Goal: Task Accomplishment & Management: Complete application form

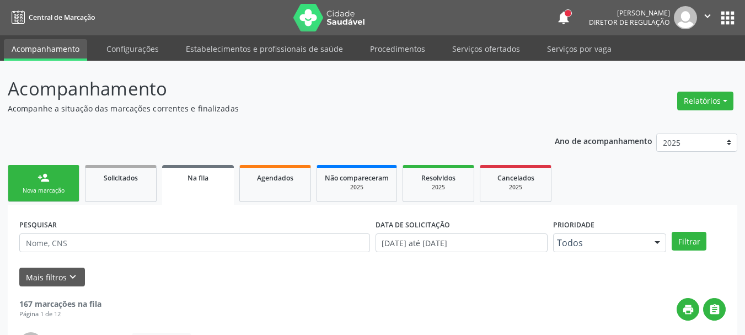
click at [76, 165] on link "person_add Nova marcação" at bounding box center [44, 183] width 72 height 37
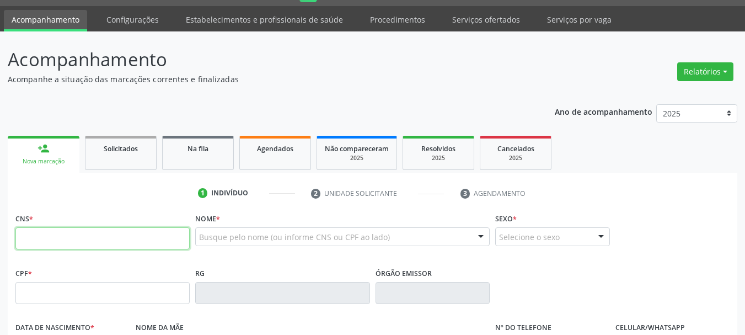
click at [44, 237] on input "text" at bounding box center [102, 238] width 174 height 22
type input "704 8085 8764 3649"
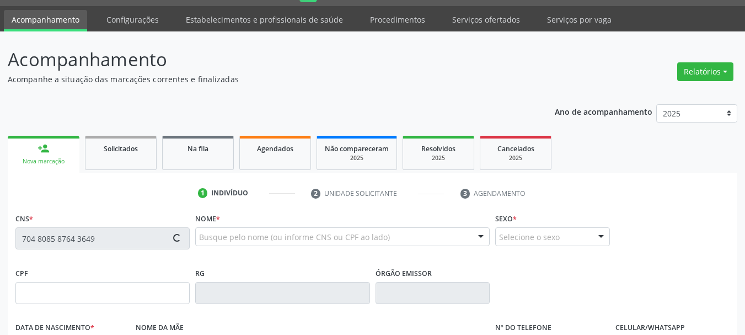
type input "2[DATE]"
type input "[PERSON_NAME]"
type input "[PHONE_NUMBER]"
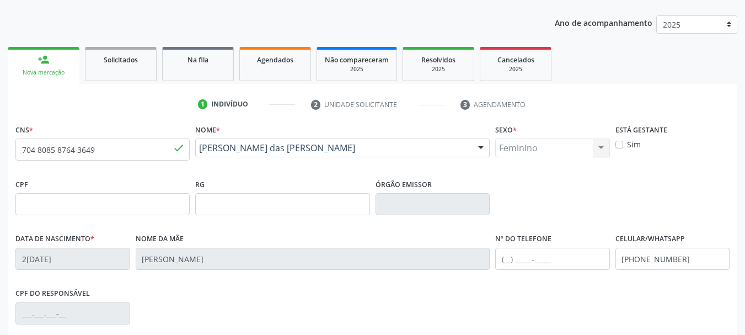
scroll to position [250, 0]
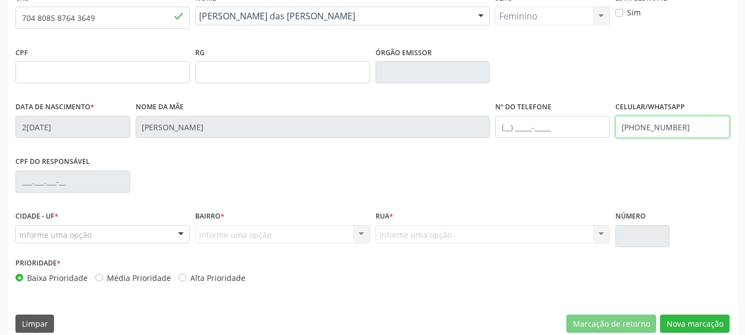
click at [675, 121] on input "[PHONE_NUMBER]" at bounding box center [673, 127] width 115 height 22
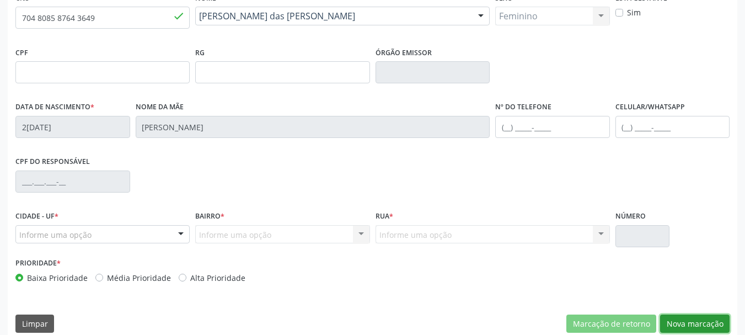
click at [704, 322] on button "Nova marcação" at bounding box center [695, 323] width 70 height 19
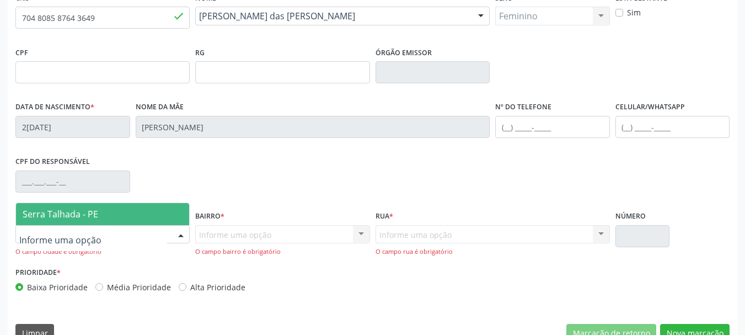
click at [110, 227] on div at bounding box center [102, 234] width 174 height 19
click at [110, 219] on span "Serra Talhada - PE" at bounding box center [102, 214] width 173 height 22
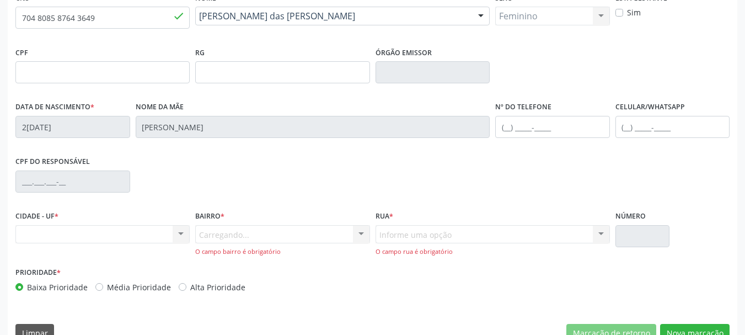
click at [264, 253] on div "O campo bairro é obrigatório" at bounding box center [282, 251] width 174 height 9
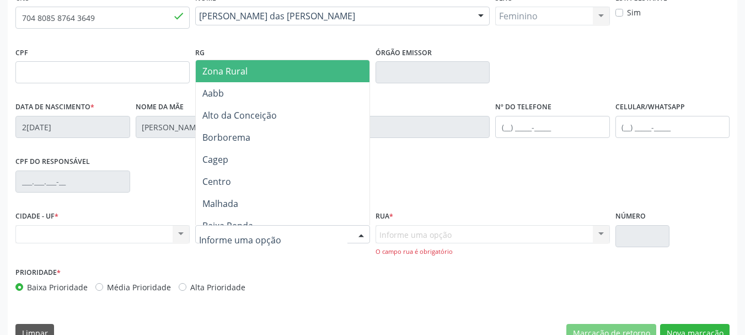
click at [255, 62] on span "Zona Rural" at bounding box center [284, 71] width 177 height 22
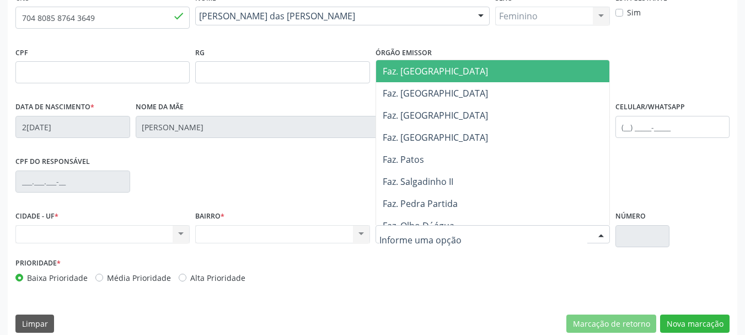
click at [431, 65] on span "Faz. [GEOGRAPHIC_DATA]" at bounding box center [435, 71] width 105 height 12
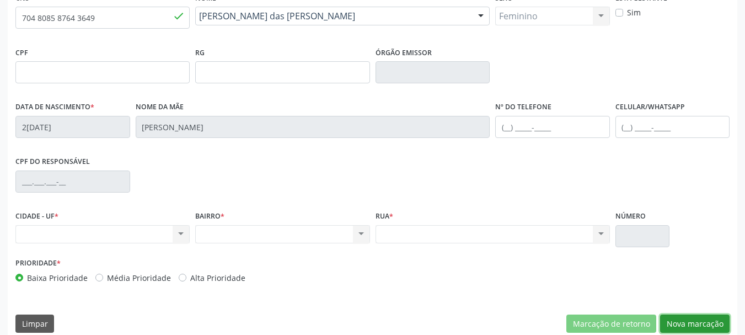
click at [700, 324] on button "Nova marcação" at bounding box center [695, 323] width 70 height 19
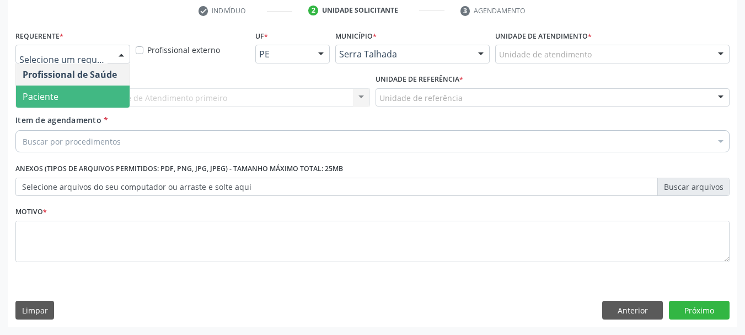
click at [94, 86] on span "Paciente" at bounding box center [73, 97] width 114 height 22
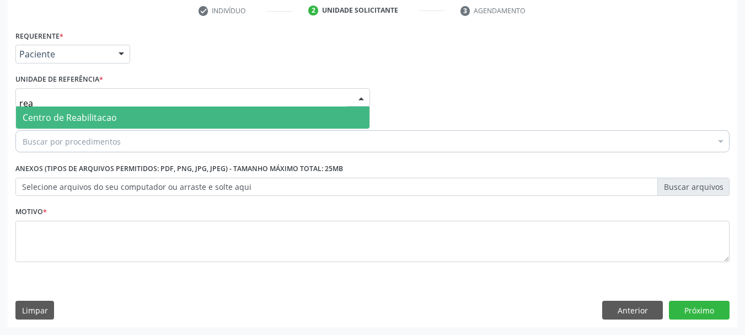
type input "reab"
click at [87, 119] on span "Centro de Reabilitacao" at bounding box center [70, 117] width 94 height 12
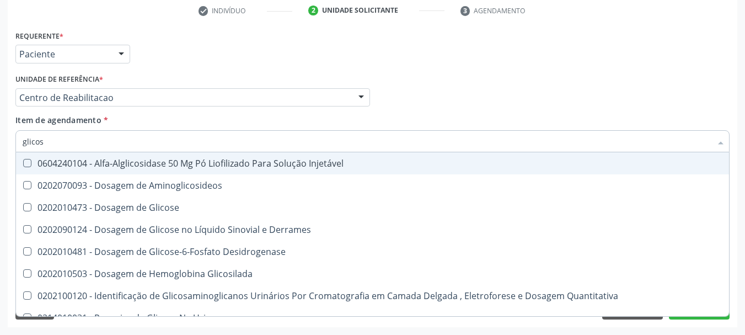
type input "glicose"
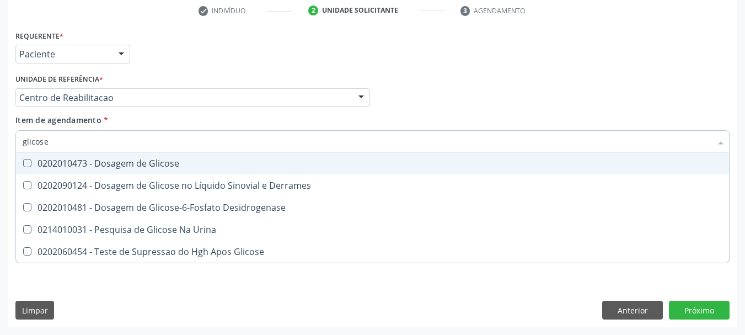
click at [85, 156] on span "0202010473 - Dosagem de Glicose" at bounding box center [372, 163] width 713 height 22
checkbox Glicose "true"
click at [86, 137] on input "glicose" at bounding box center [367, 141] width 689 height 22
checkbox Glicose "false"
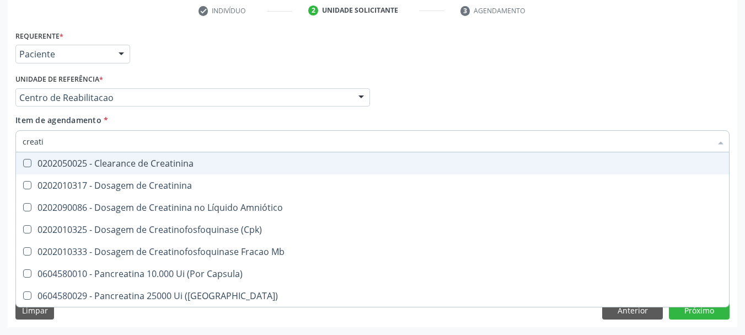
type input "creatin"
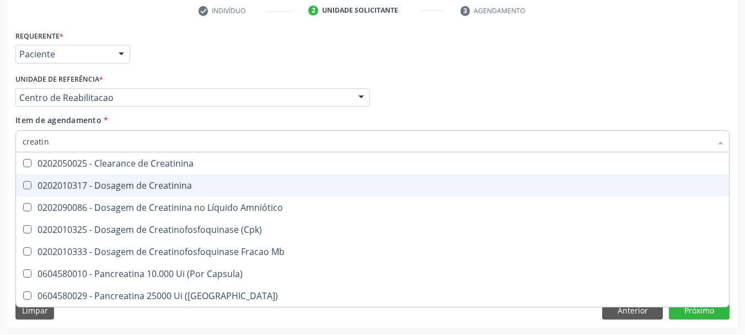
click at [75, 177] on span "0202010317 - Dosagem de Creatinina" at bounding box center [372, 185] width 713 height 22
checkbox Creatinina "true"
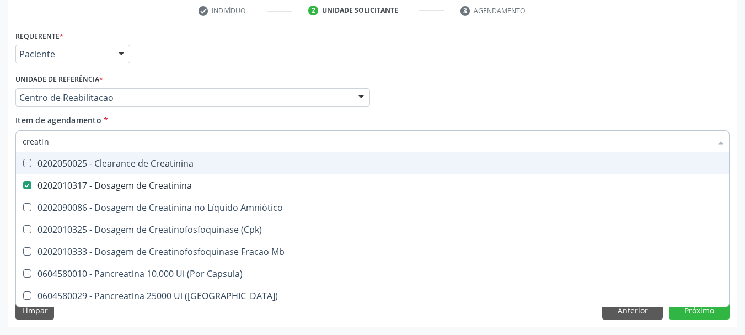
click at [72, 146] on input "creatin" at bounding box center [367, 141] width 689 height 22
checkbox Creatinina "false"
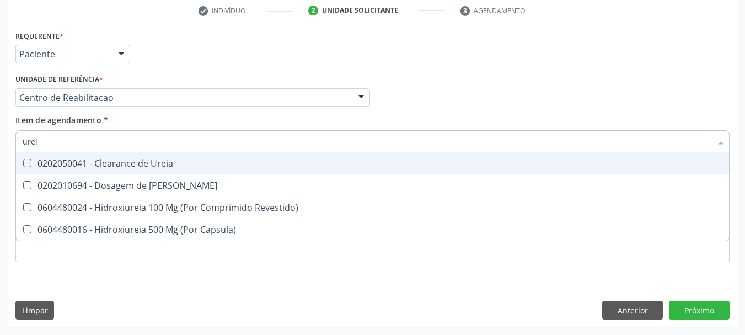
type input "ureia"
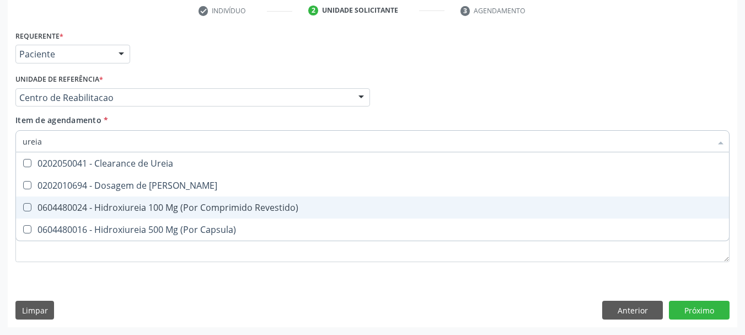
click at [92, 199] on span "0604480024 - Hidroxiureia 100 Mg (Por Comprimido Revestido)" at bounding box center [372, 207] width 713 height 22
click at [88, 204] on div "0604480024 - Hidroxiureia 100 Mg (Por Comprimido Revestido)" at bounding box center [373, 207] width 700 height 9
checkbox Revestido\) "false"
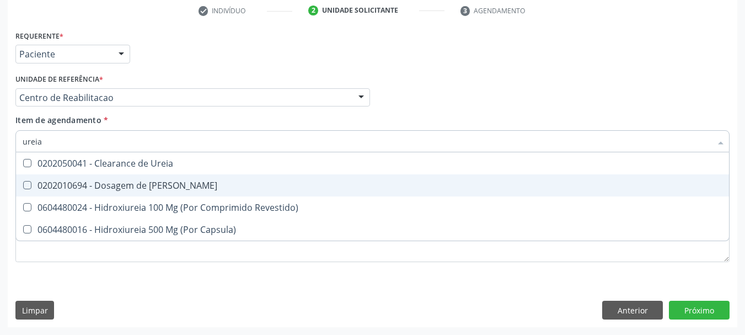
click at [88, 181] on div "0202010694 - Dosagem de [PERSON_NAME]" at bounding box center [373, 185] width 700 height 9
checkbox Ureia "true"
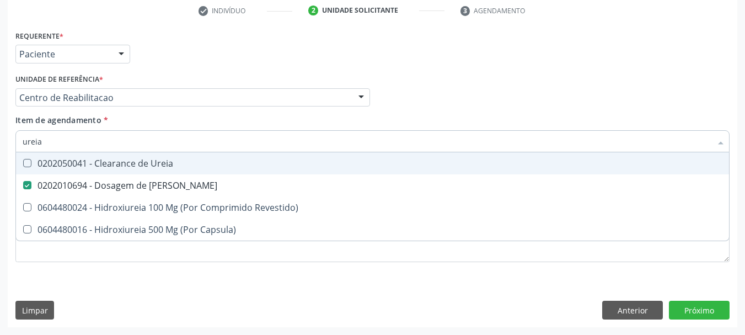
click at [73, 141] on input "ureia" at bounding box center [367, 141] width 689 height 22
type input "he"
checkbox Ureia "false"
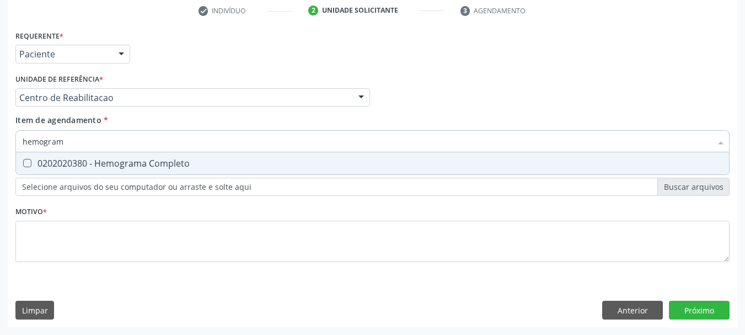
type input "hemograma"
click at [94, 164] on div "0202020380 - Hemograma Completo" at bounding box center [373, 163] width 700 height 9
checkbox Completo "true"
click at [88, 135] on input "hemograma" at bounding box center [367, 141] width 689 height 22
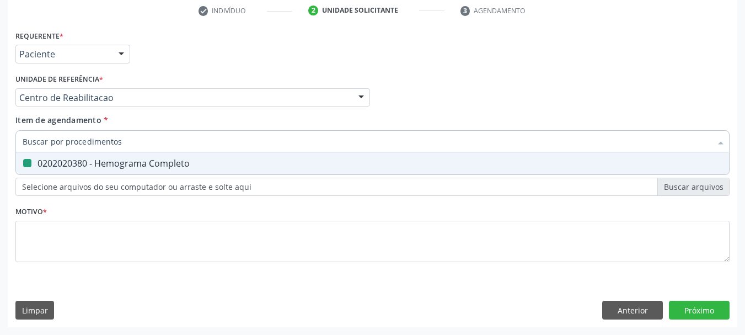
checkbox Completo "false"
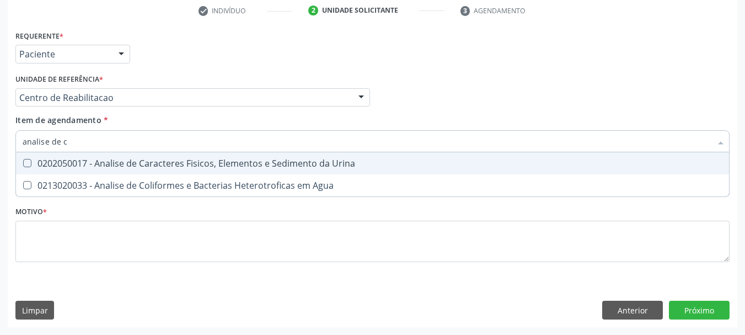
type input "analise de ca"
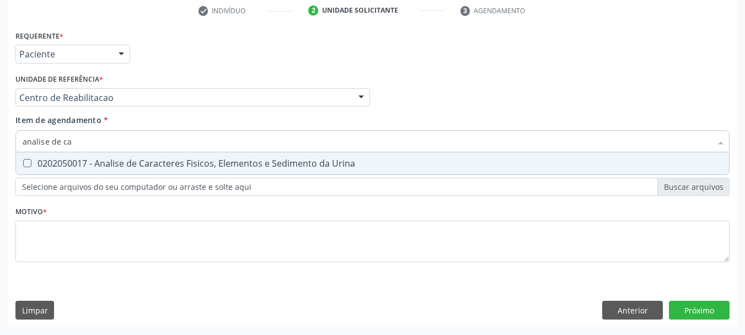
click at [84, 160] on div "0202050017 - Analise de Caracteres Fisicos, Elementos e Sedimento da Urina" at bounding box center [373, 163] width 700 height 9
checkbox Urina "true"
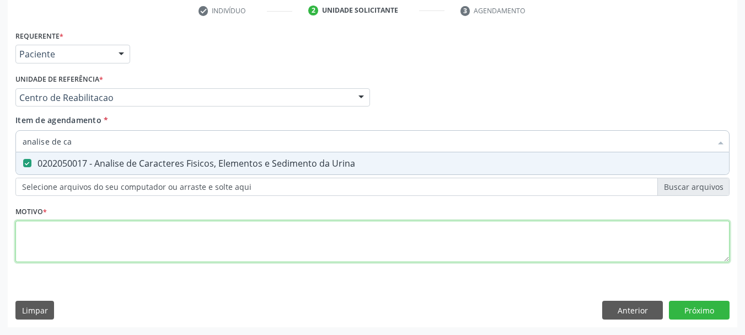
click at [75, 228] on div "Requerente * Paciente Profissional de Saúde Paciente Nenhum resultado encontrad…" at bounding box center [372, 153] width 714 height 250
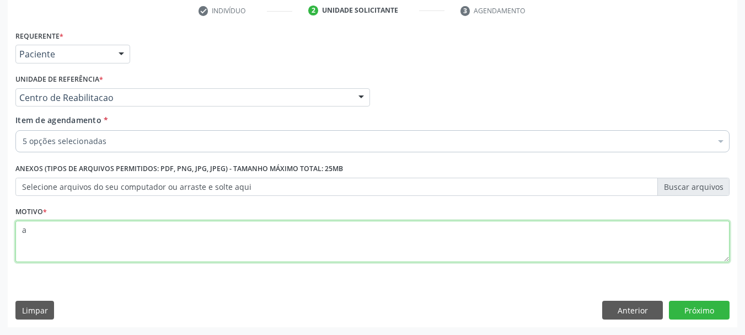
type textarea "a"
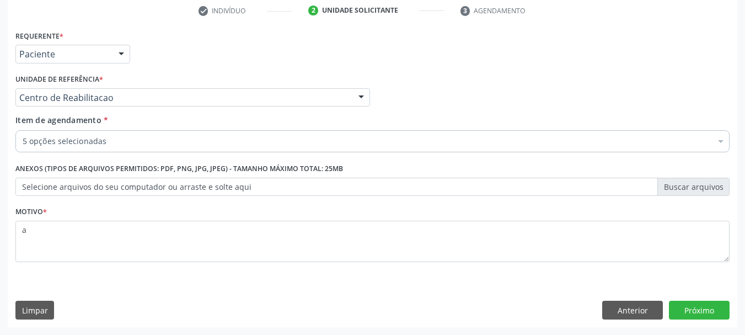
click at [437, 62] on div "Requerente * Paciente Profissional de Saúde Paciente Nenhum resultado encontrad…" at bounding box center [373, 49] width 720 height 43
click at [696, 314] on button "Próximo" at bounding box center [699, 310] width 61 height 19
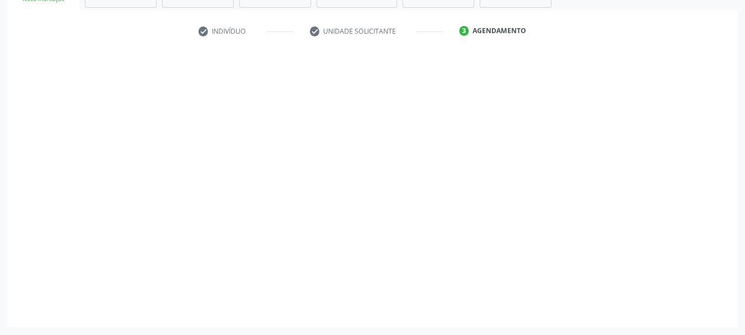
scroll to position [191, 0]
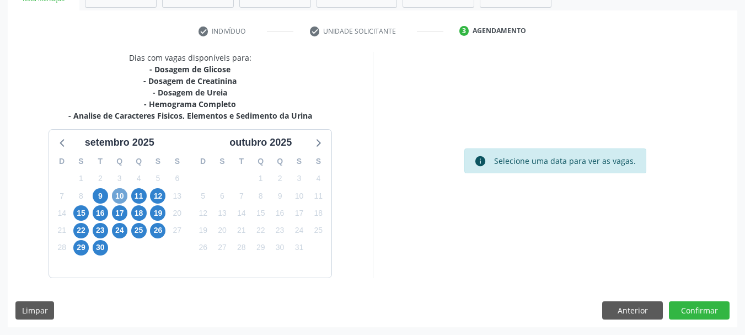
click at [116, 191] on span "10" at bounding box center [119, 195] width 15 height 15
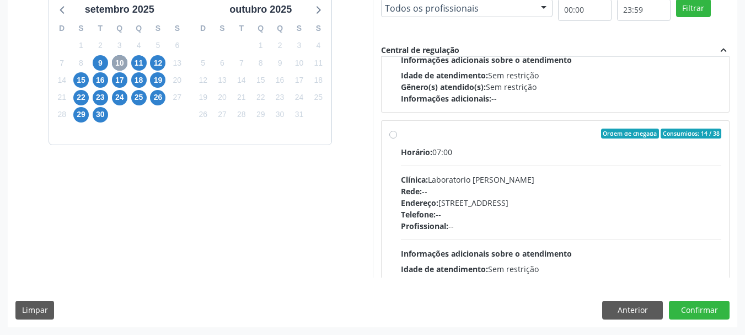
scroll to position [367, 0]
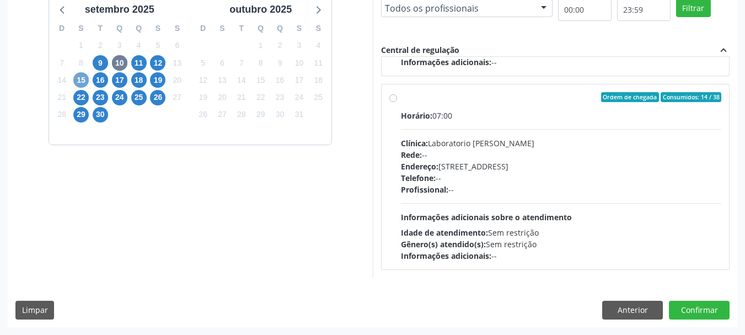
click at [87, 82] on span "15" at bounding box center [80, 79] width 15 height 15
click at [543, 159] on div "Rede: --" at bounding box center [561, 155] width 321 height 12
click at [397, 102] on input "Ordem de chegada Consumidos: 29 / 40 Horário: 07:00 Clínica: S B Laboratorio de…" at bounding box center [393, 97] width 8 height 10
radio input "true"
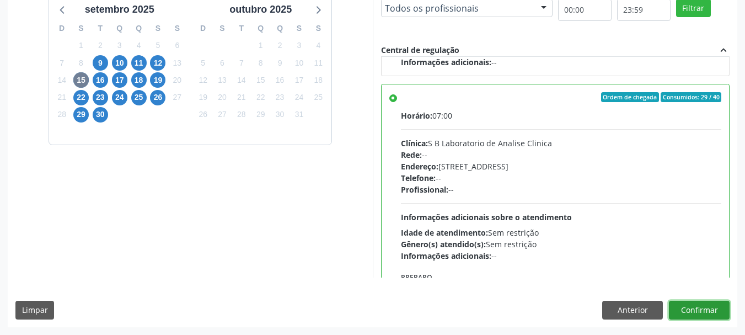
click at [722, 313] on button "Confirmar" at bounding box center [699, 310] width 61 height 19
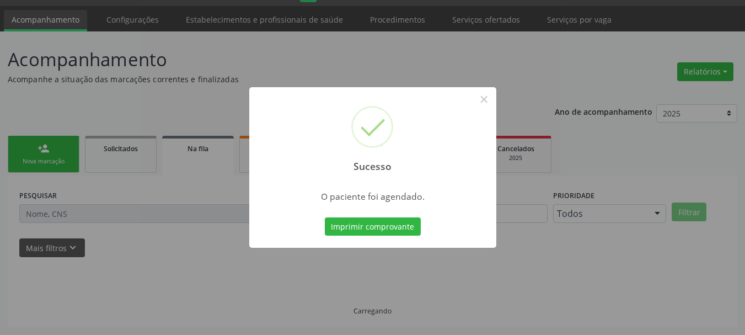
scroll to position [29, 0]
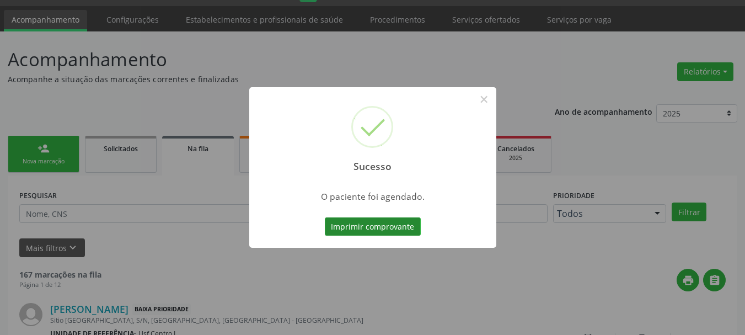
click at [364, 225] on button "Imprimir comprovante" at bounding box center [373, 226] width 96 height 19
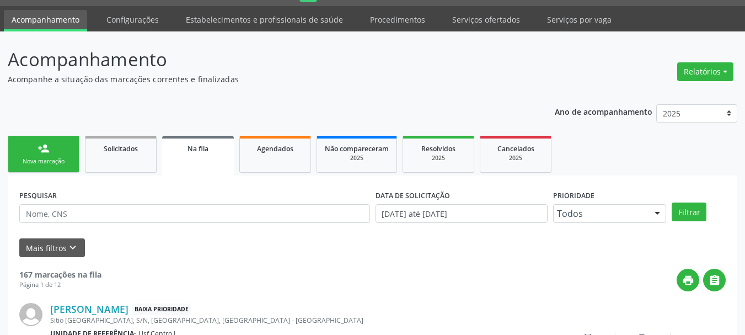
click at [64, 159] on div "Nova marcação" at bounding box center [43, 161] width 55 height 8
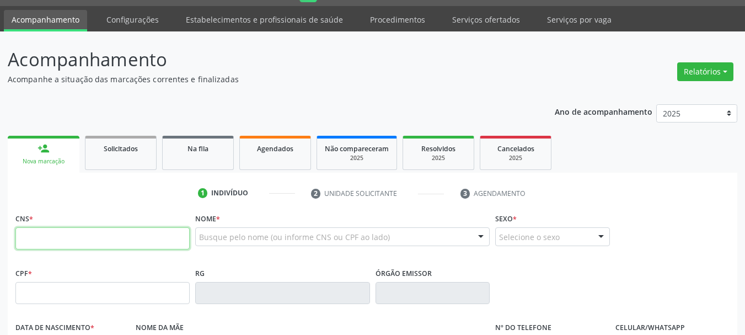
click at [99, 231] on input "text" at bounding box center [102, 238] width 174 height 22
paste input "704 8085 8764 3649"
type input "704 8085 8764 3649"
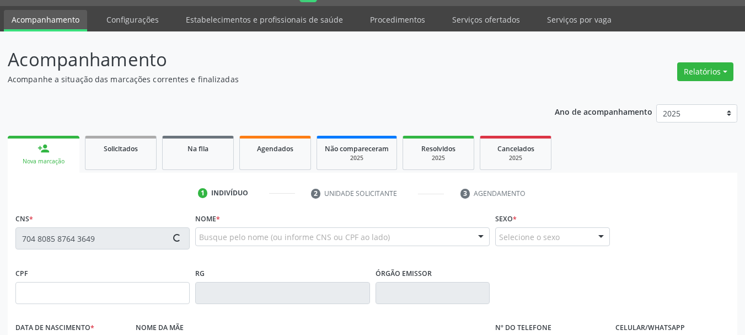
type input "2[DATE]"
type input "[PERSON_NAME]"
type input "S/N"
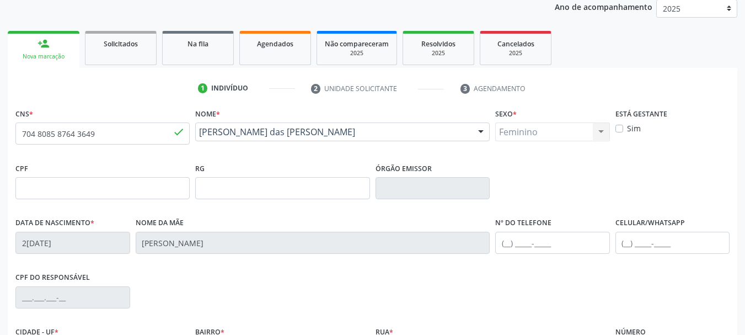
scroll to position [250, 0]
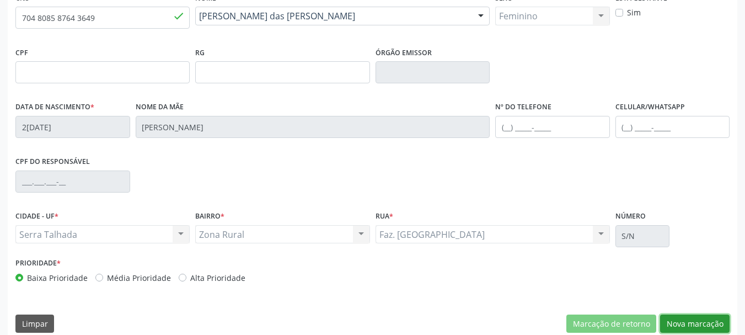
click at [698, 326] on button "Nova marcação" at bounding box center [695, 323] width 70 height 19
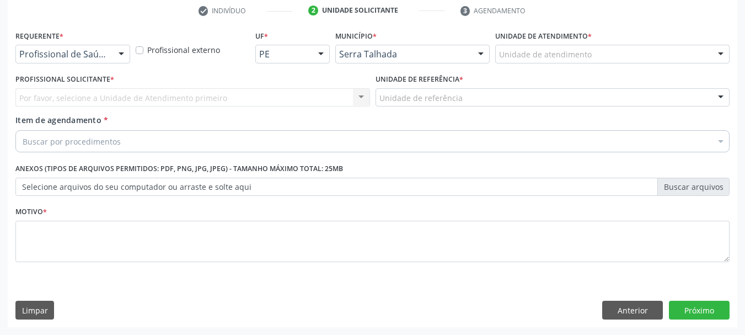
scroll to position [212, 0]
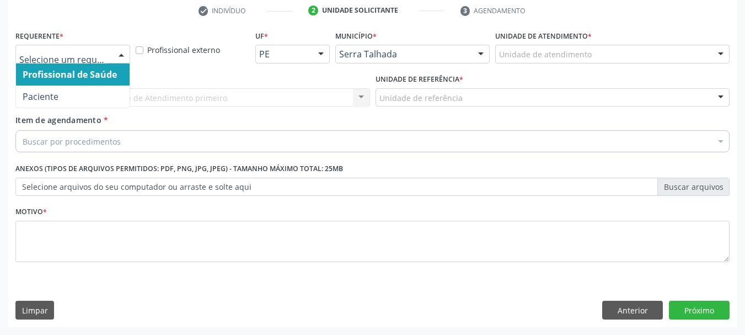
click at [44, 47] on div at bounding box center [72, 54] width 115 height 19
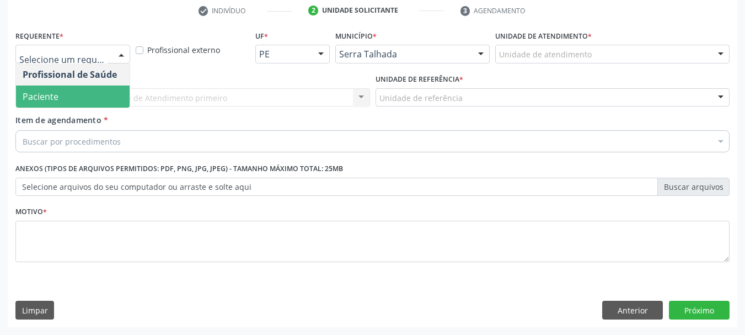
click at [49, 92] on span "Paciente" at bounding box center [41, 96] width 36 height 12
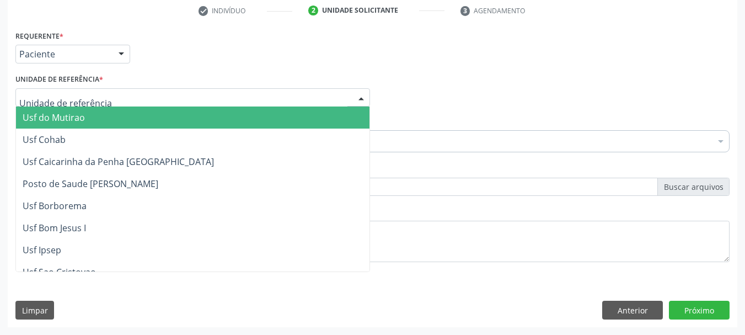
click at [55, 90] on div at bounding box center [192, 97] width 355 height 19
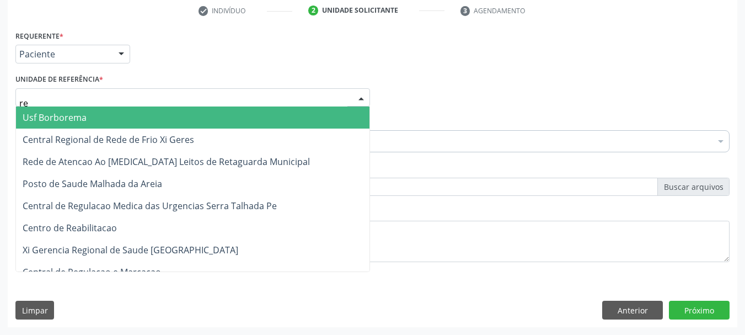
type input "rea"
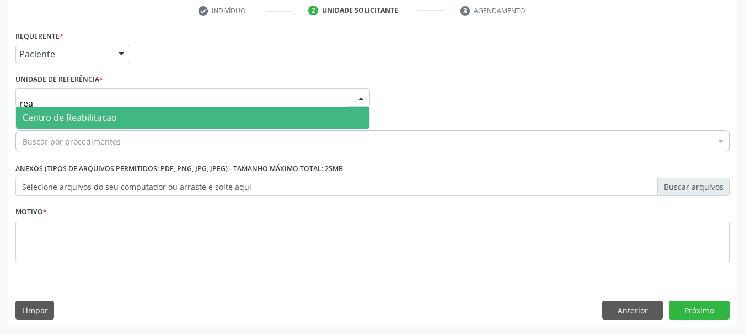
click at [55, 115] on span "Centro de Reabilitacao" at bounding box center [70, 117] width 94 height 12
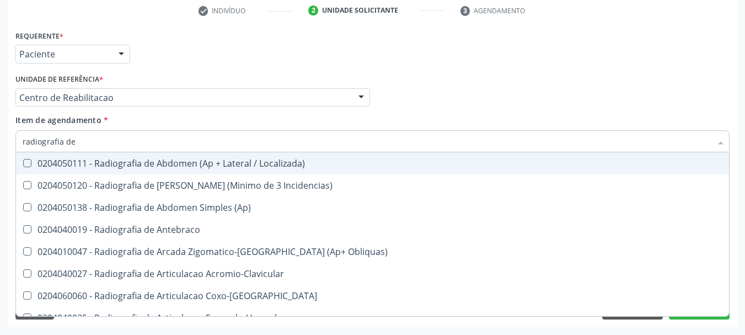
type input "radiografia de t"
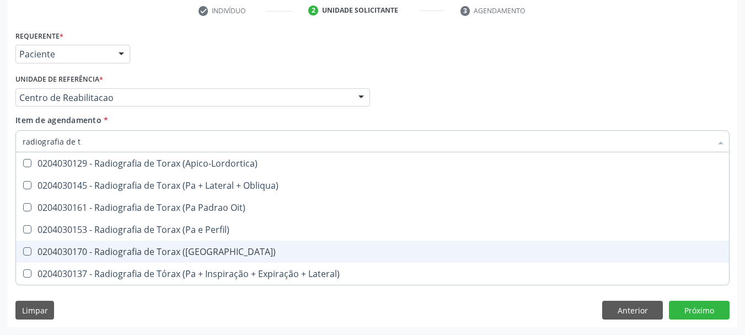
click at [177, 249] on div "0204030170 - Radiografia de Torax ([GEOGRAPHIC_DATA])" at bounding box center [373, 251] width 700 height 9
checkbox \(Pa\) "true"
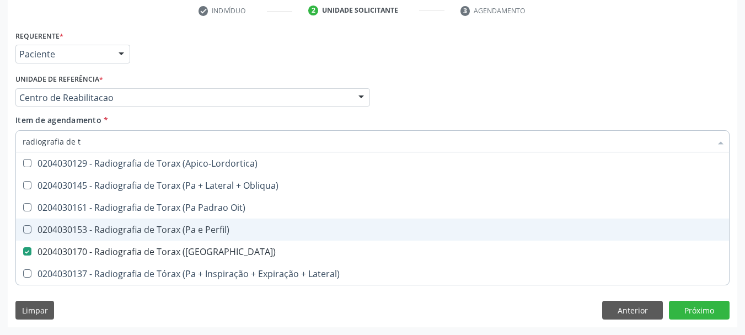
drag, startPoint x: 230, startPoint y: 229, endPoint x: 222, endPoint y: 246, distance: 19.0
click at [230, 229] on div "0204030153 - Radiografia de Torax (Pa e Perfil)" at bounding box center [373, 229] width 700 height 9
checkbox Perfil\) "true"
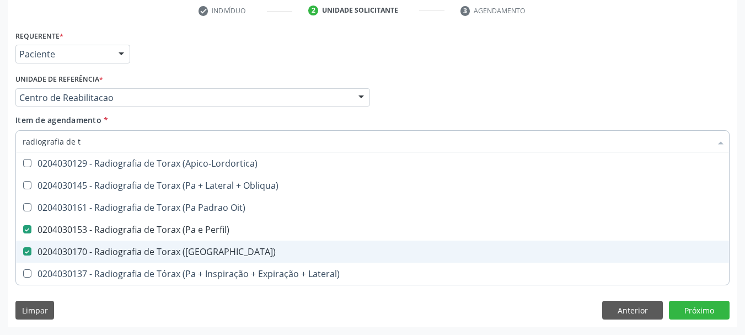
click at [222, 246] on span "0204030170 - Radiografia de Torax ([GEOGRAPHIC_DATA])" at bounding box center [372, 252] width 713 height 22
checkbox \(Pa\) "false"
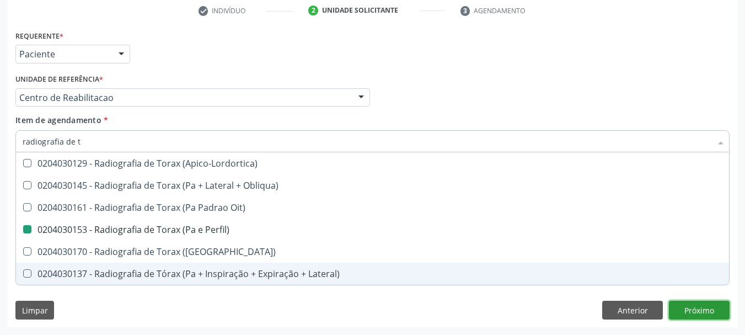
click at [683, 317] on button "Próximo" at bounding box center [699, 310] width 61 height 19
checkbox Obliqua\) "true"
checkbox Perfil\) "false"
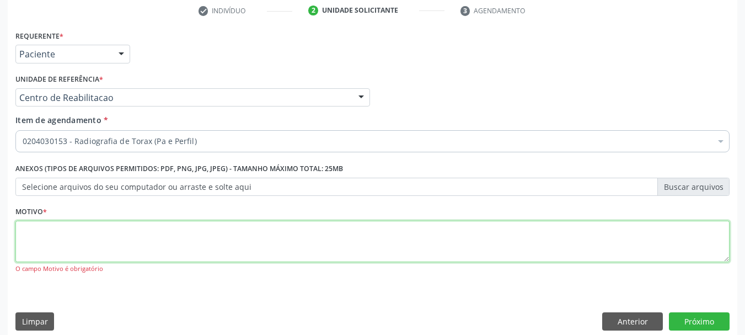
click at [90, 227] on textarea at bounding box center [372, 242] width 714 height 42
type textarea "s"
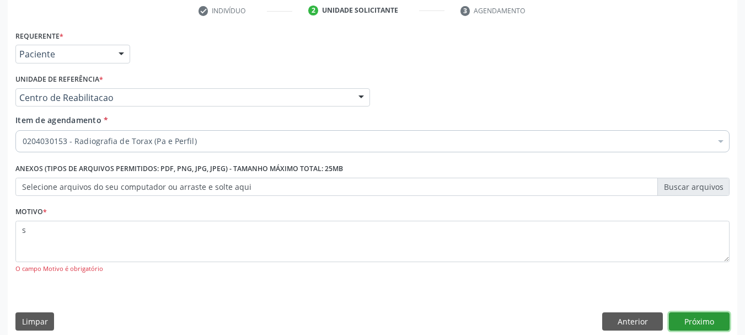
click at [692, 317] on button "Próximo" at bounding box center [699, 321] width 61 height 19
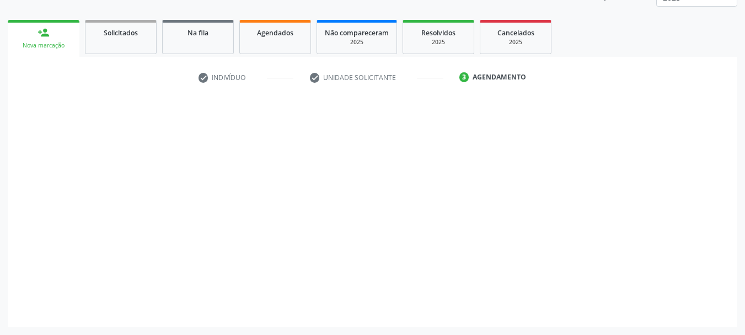
scroll to position [145, 0]
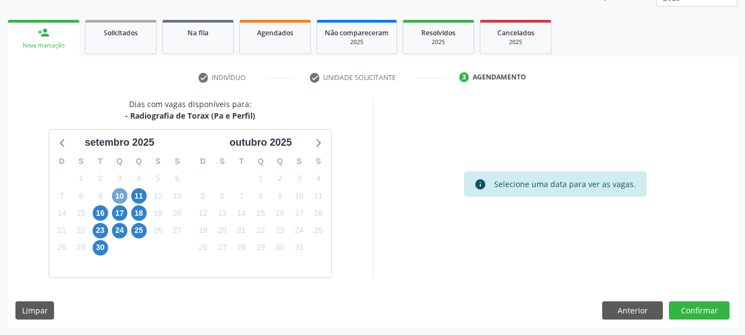
click at [118, 197] on span "10" at bounding box center [119, 195] width 15 height 15
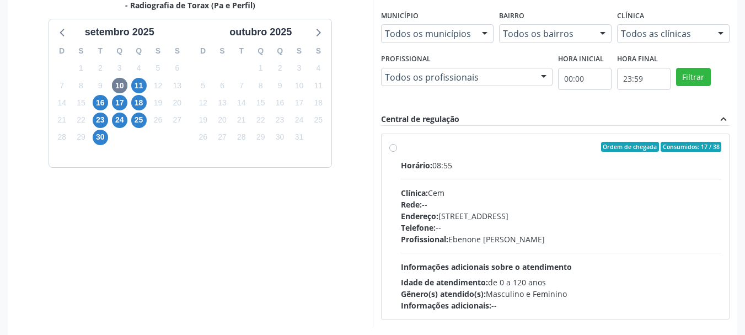
click at [432, 188] on div "Clínica: Cem" at bounding box center [561, 193] width 321 height 12
click at [397, 152] on input "Ordem de chegada Consumidos: 17 / 38 Horário: 08:55 Clínica: Cem Rede: -- Ender…" at bounding box center [393, 147] width 8 height 10
radio input "true"
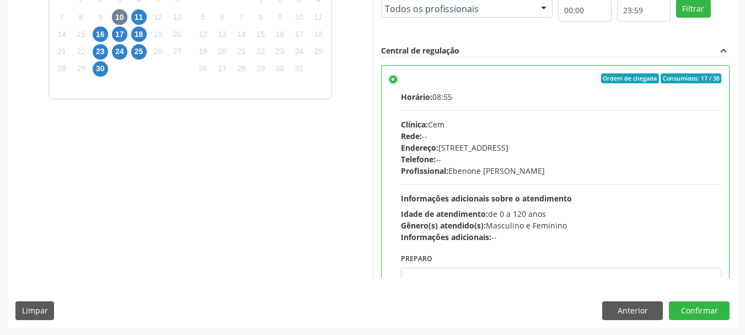
scroll to position [324, 0]
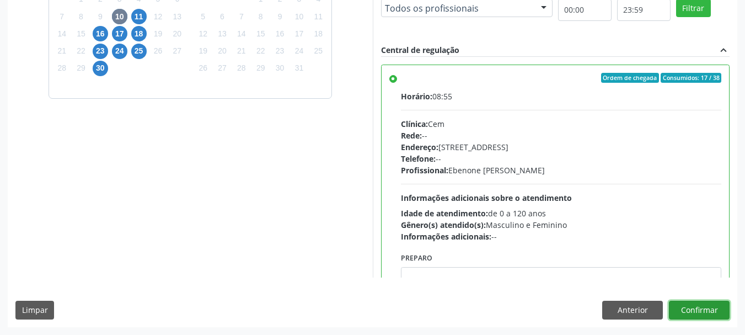
click at [724, 314] on button "Confirmar" at bounding box center [699, 310] width 61 height 19
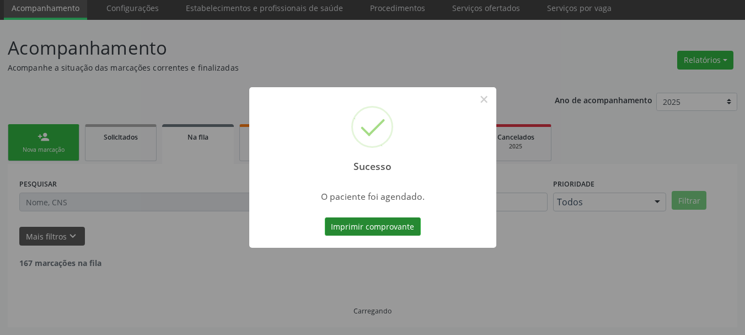
scroll to position [29, 0]
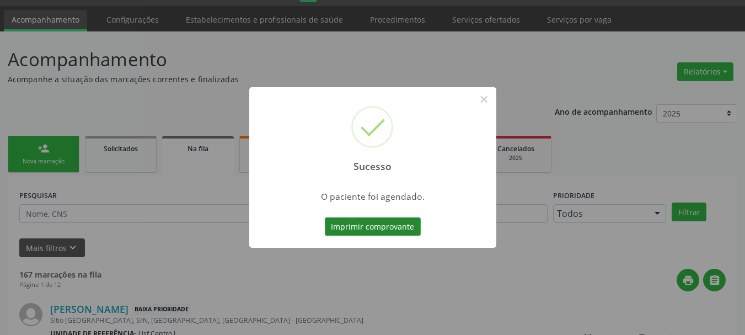
click at [387, 223] on button "Imprimir comprovante" at bounding box center [373, 226] width 96 height 19
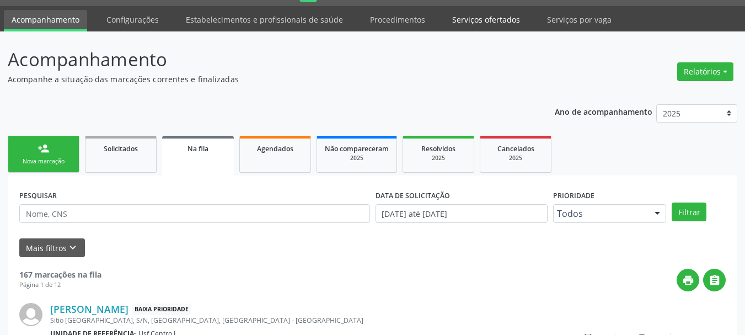
click at [474, 23] on link "Serviços ofertados" at bounding box center [486, 19] width 83 height 19
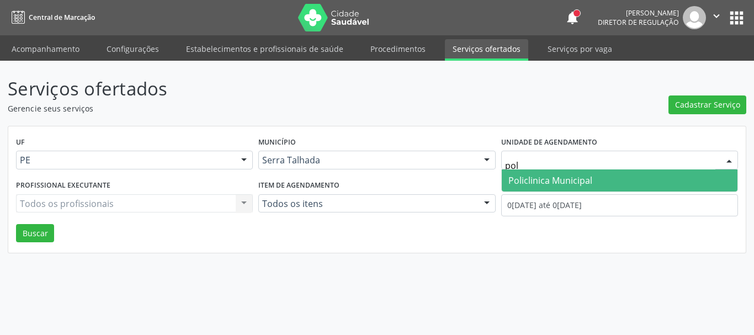
type input "poli"
click at [554, 179] on span "Policlinica Municipal" at bounding box center [550, 180] width 84 height 12
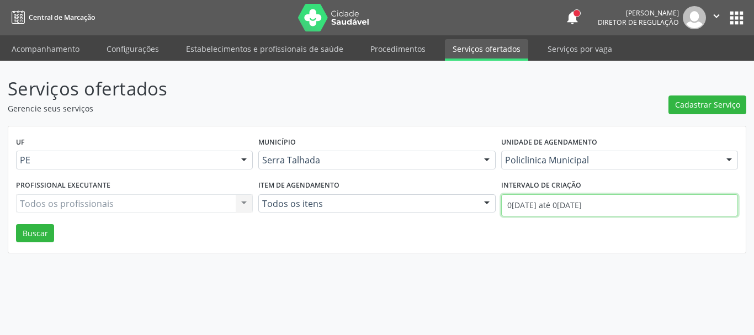
click at [560, 197] on input "0[DATE] até 0[DATE]" at bounding box center [619, 205] width 237 height 22
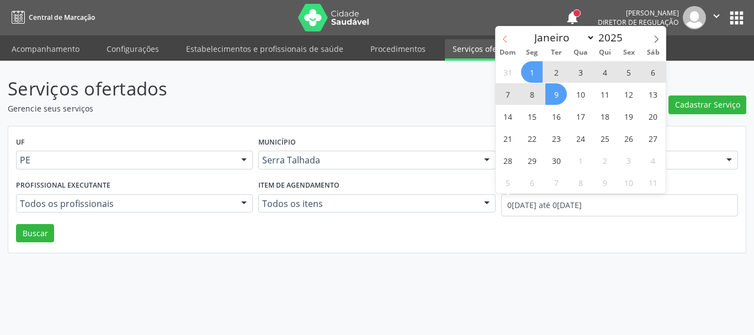
click at [504, 36] on icon at bounding box center [505, 39] width 8 height 8
select select "7"
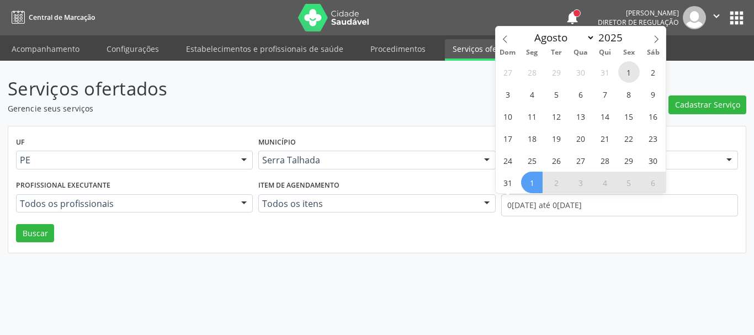
click at [620, 70] on span "1" at bounding box center [629, 72] width 22 height 22
type input "01/08/2025"
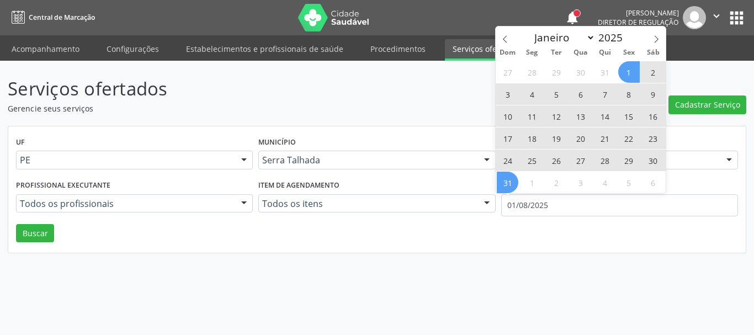
click at [513, 182] on span "31" at bounding box center [507, 183] width 22 height 22
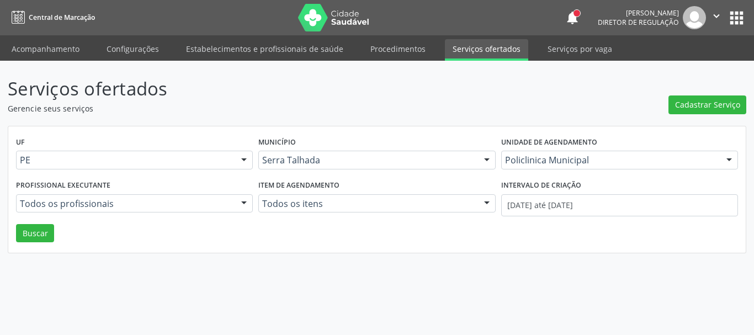
click at [12, 233] on div "UF PE PE Nenhum resultado encontrado para: " " Não há nenhuma opção para ser ex…" at bounding box center [376, 189] width 737 height 127
click at [17, 238] on button "Buscar" at bounding box center [35, 233] width 38 height 19
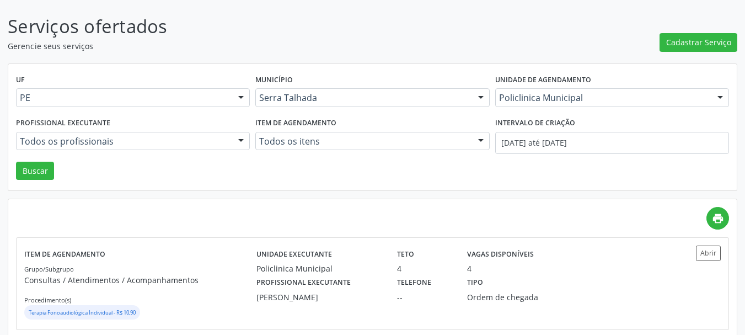
scroll to position [55, 0]
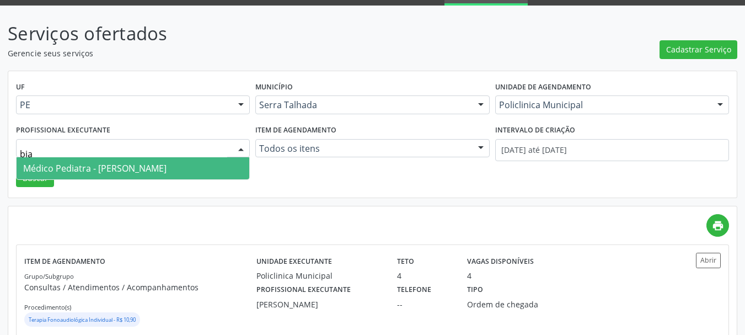
type input "bian"
click at [124, 174] on span "Médico Pediatra - [PERSON_NAME]" at bounding box center [94, 168] width 143 height 12
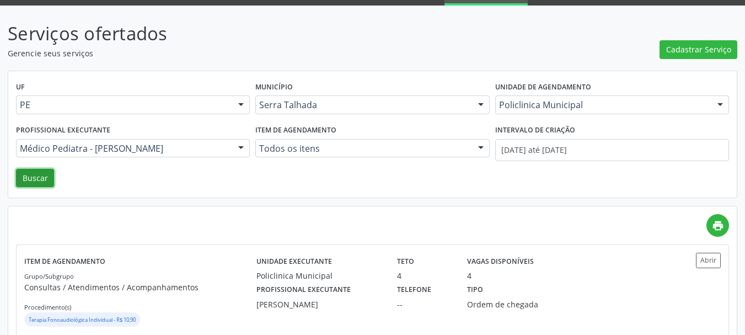
click at [38, 178] on button "Buscar" at bounding box center [35, 178] width 38 height 19
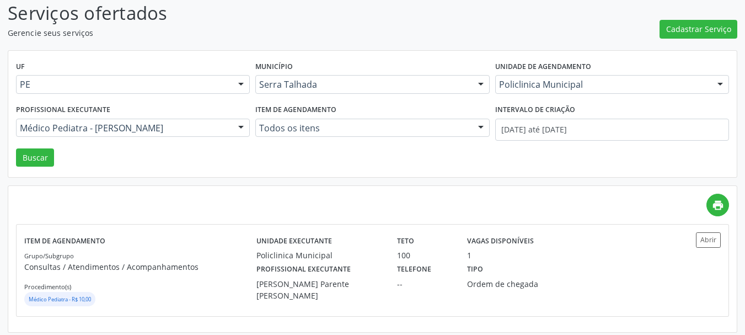
scroll to position [81, 0]
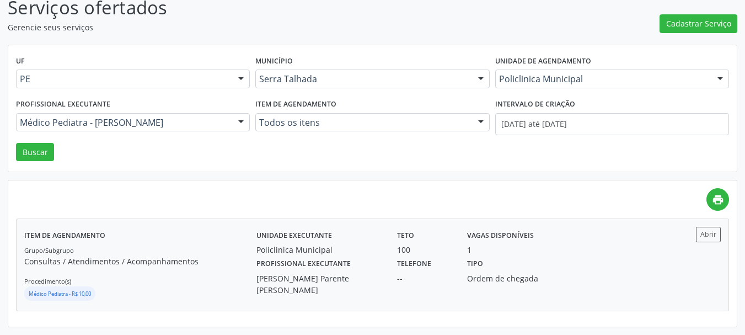
click at [471, 282] on div "Unidade executante Policlinica Municipal Teto 100 Vagas disponíveis 1 Profissio…" at bounding box center [460, 265] width 407 height 76
